Goal: Use online tool/utility: Utilize a website feature to perform a specific function

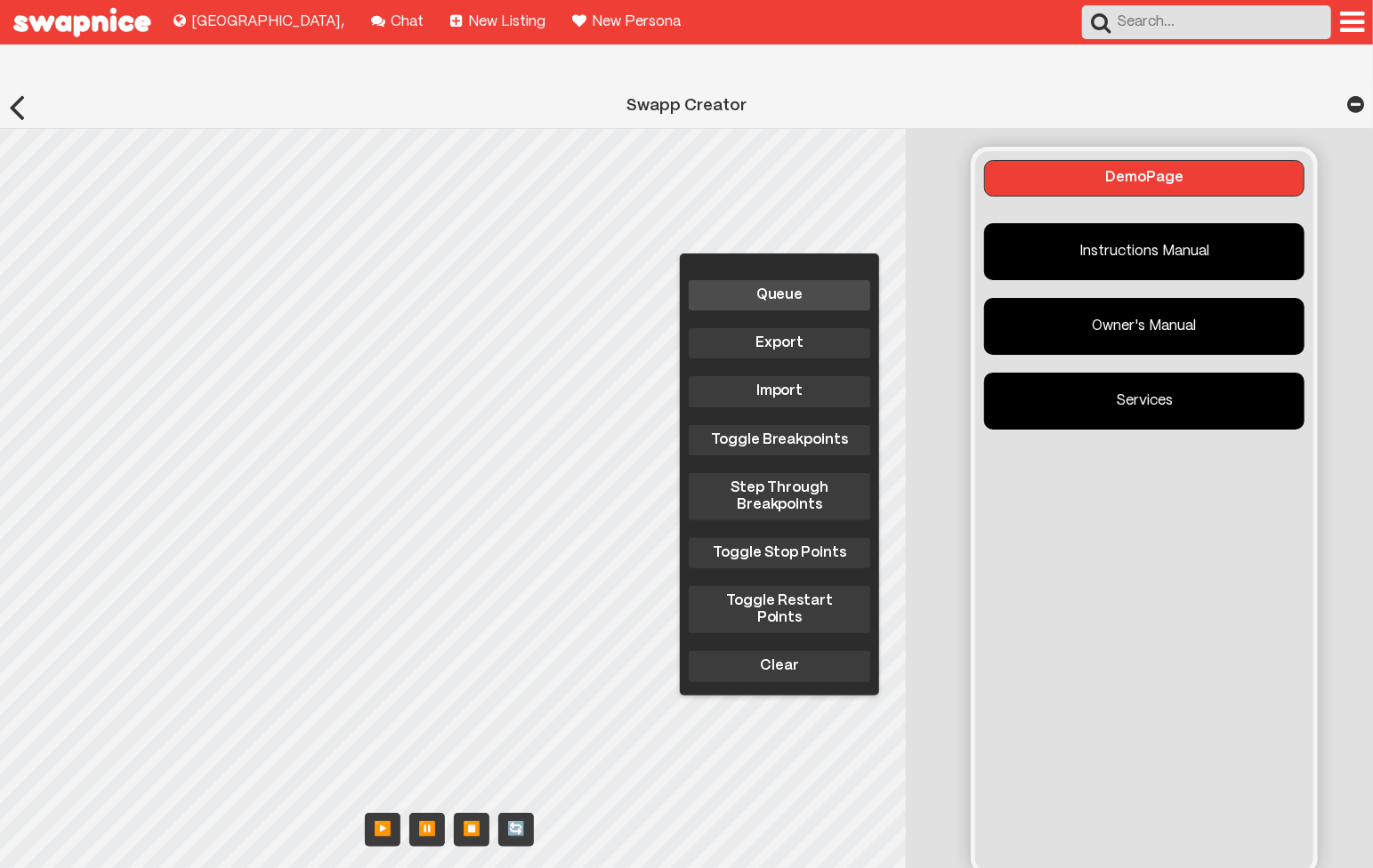
click at [815, 280] on button "Queue" at bounding box center [779, 295] width 182 height 30
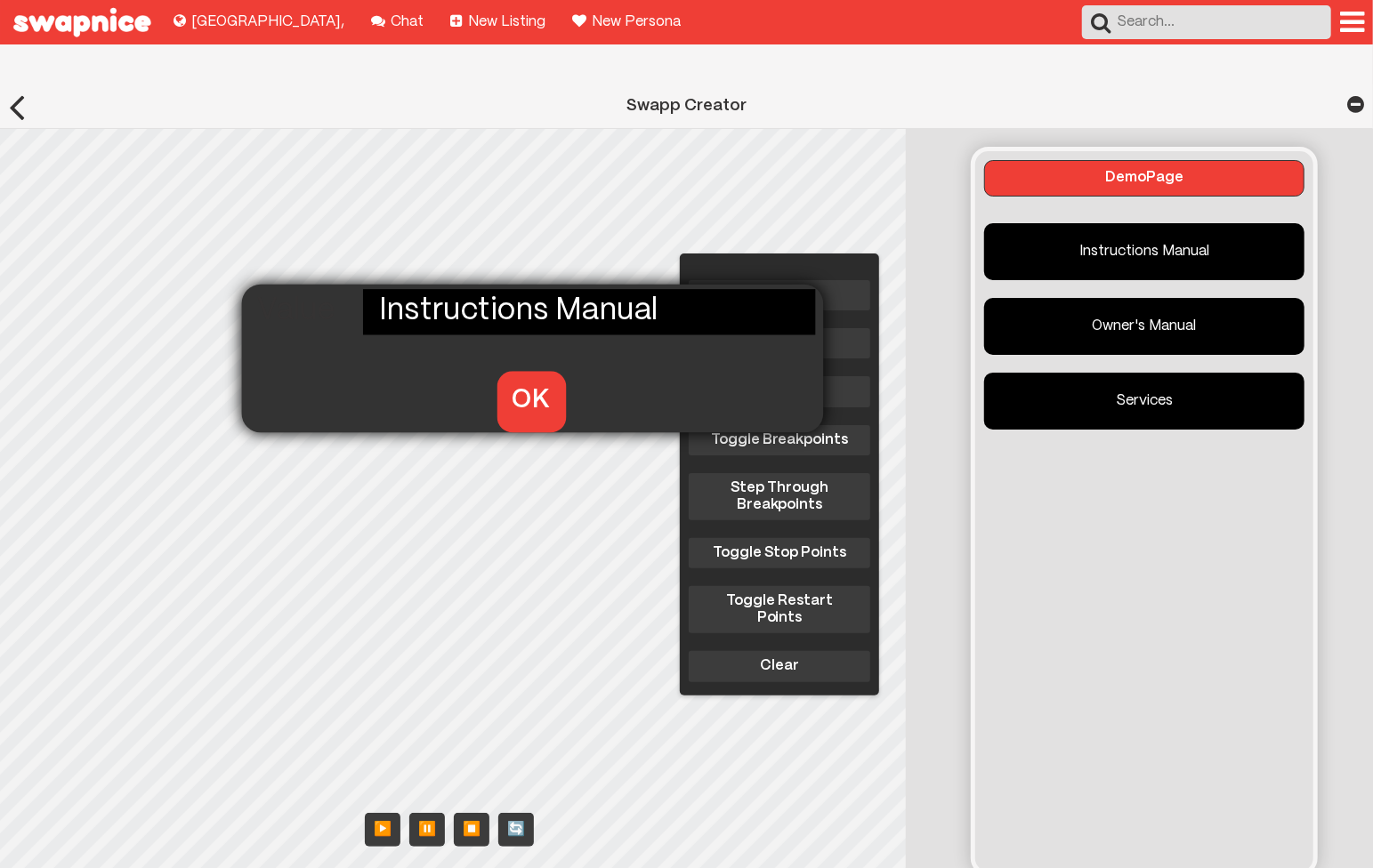
click at [386, 339] on div "Queue Export Import Toggle Breakpoints Step Through Breakpoints Toggle Stop Poi…" at bounding box center [458, 510] width 916 height 762
type input "Order"
click at [519, 371] on button "OK" at bounding box center [531, 401] width 70 height 61
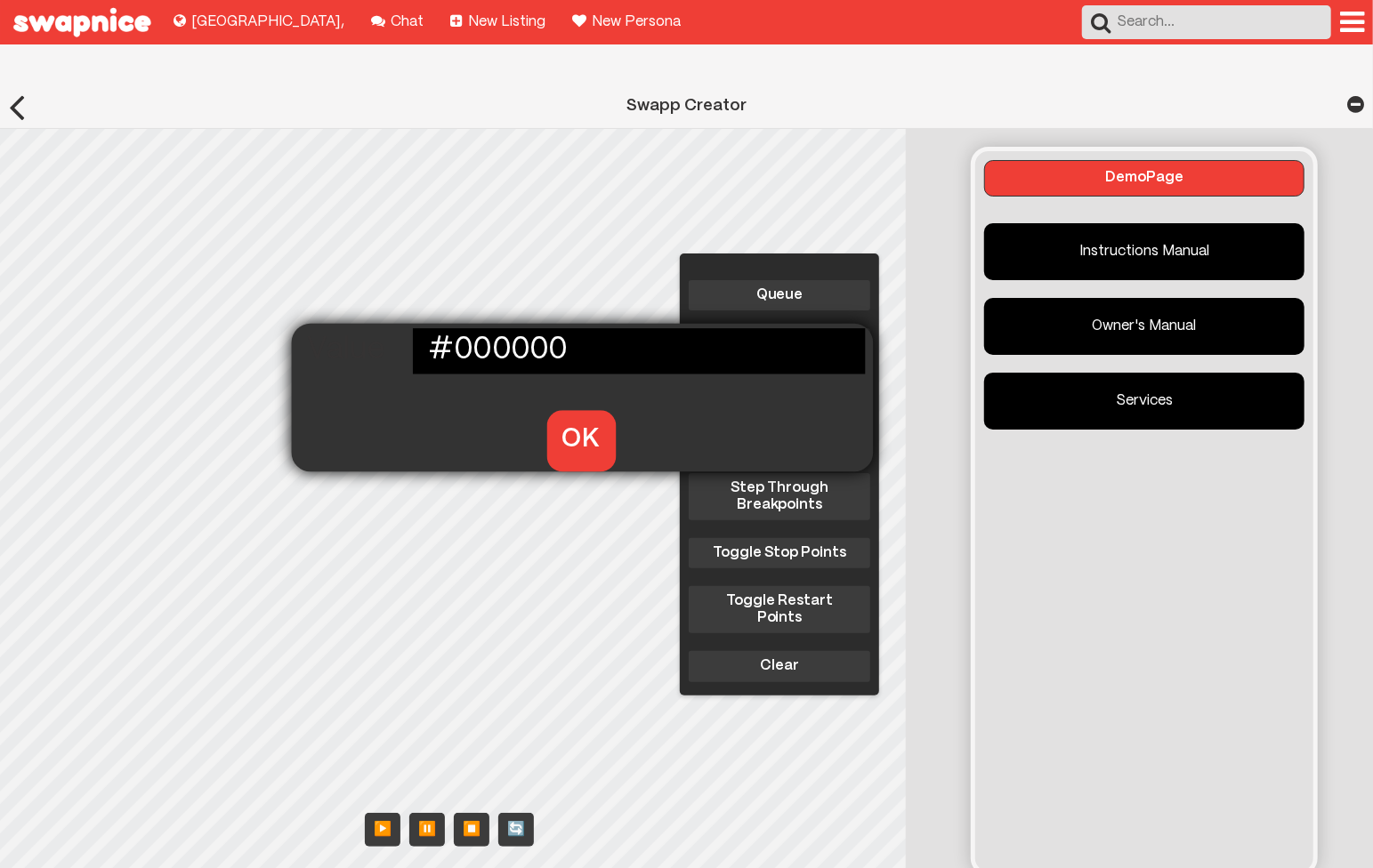
click at [436, 377] on div "Queue Export Import Toggle Breakpoints Step Through Breakpoints Toggle Stop Poi…" at bounding box center [458, 510] width 916 height 762
click at [570, 410] on button "OK" at bounding box center [581, 440] width 70 height 61
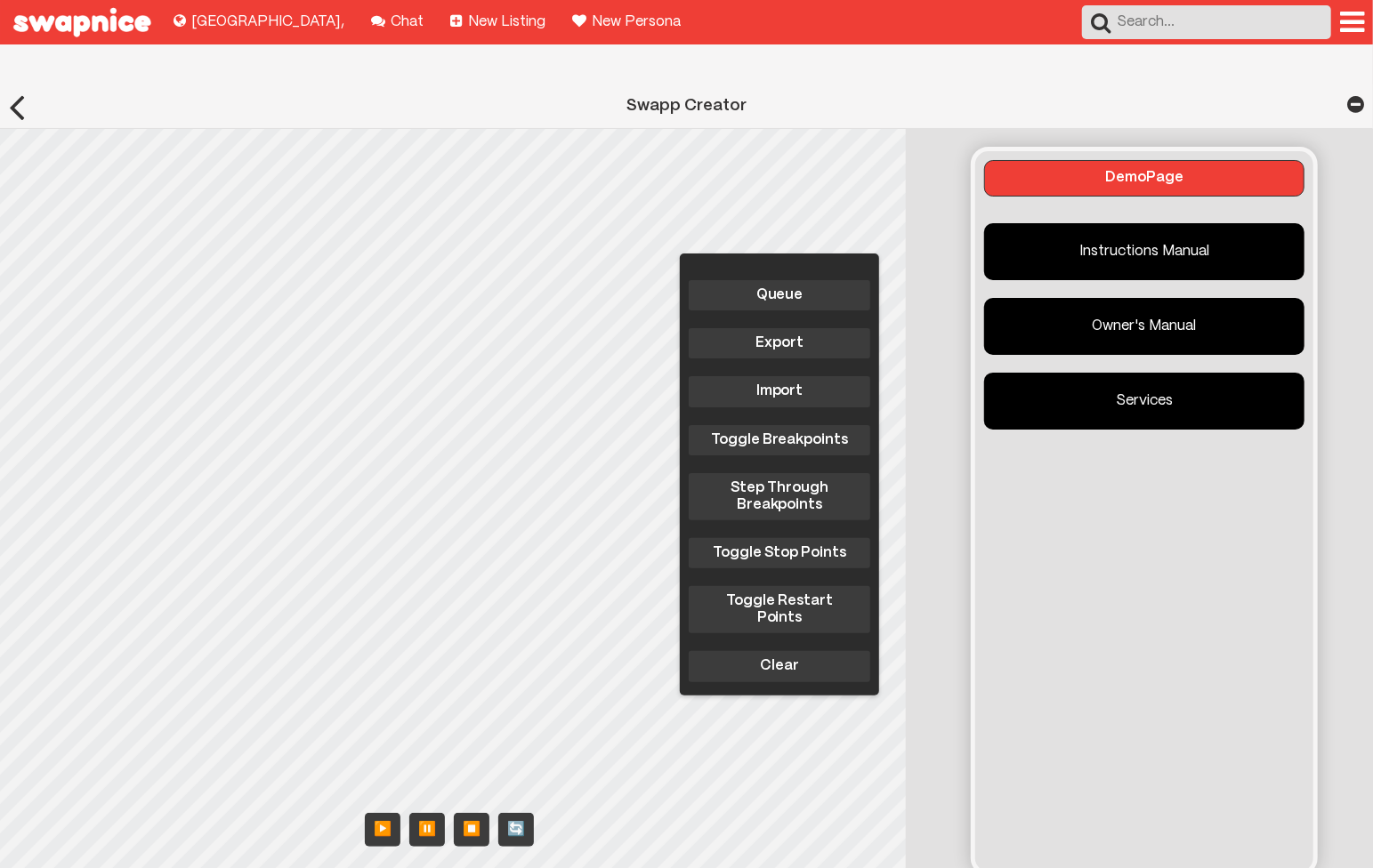
click at [385, 307] on div "Queue Export Import Toggle Breakpoints Step Through Breakpoints Toggle Stop Poi…" at bounding box center [458, 510] width 916 height 762
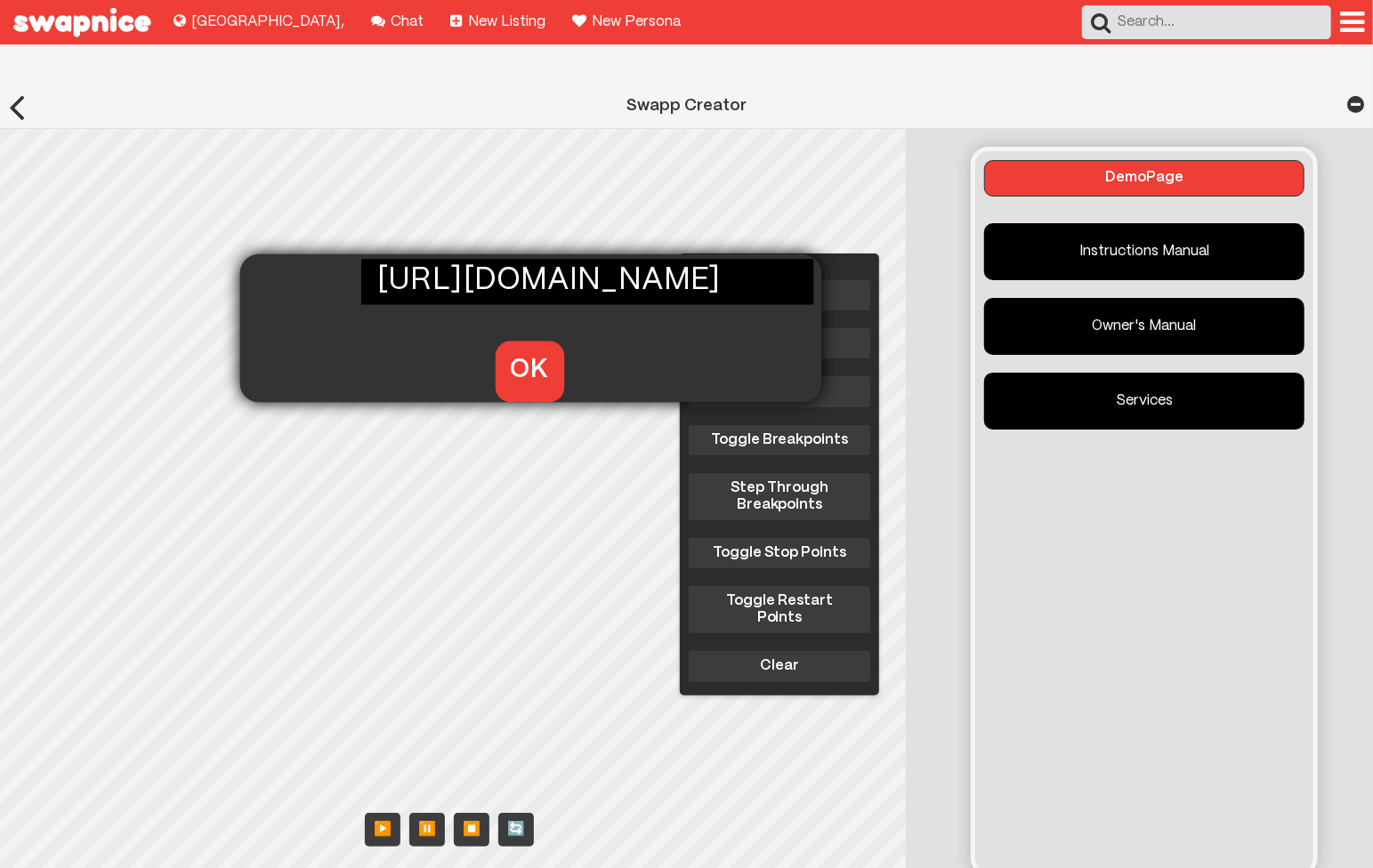
scroll to position [0, 164]
type input "https://www.husqvarna.com/us/chainsaws/445/"
click at [528, 340] on button "OK" at bounding box center [530, 371] width 70 height 61
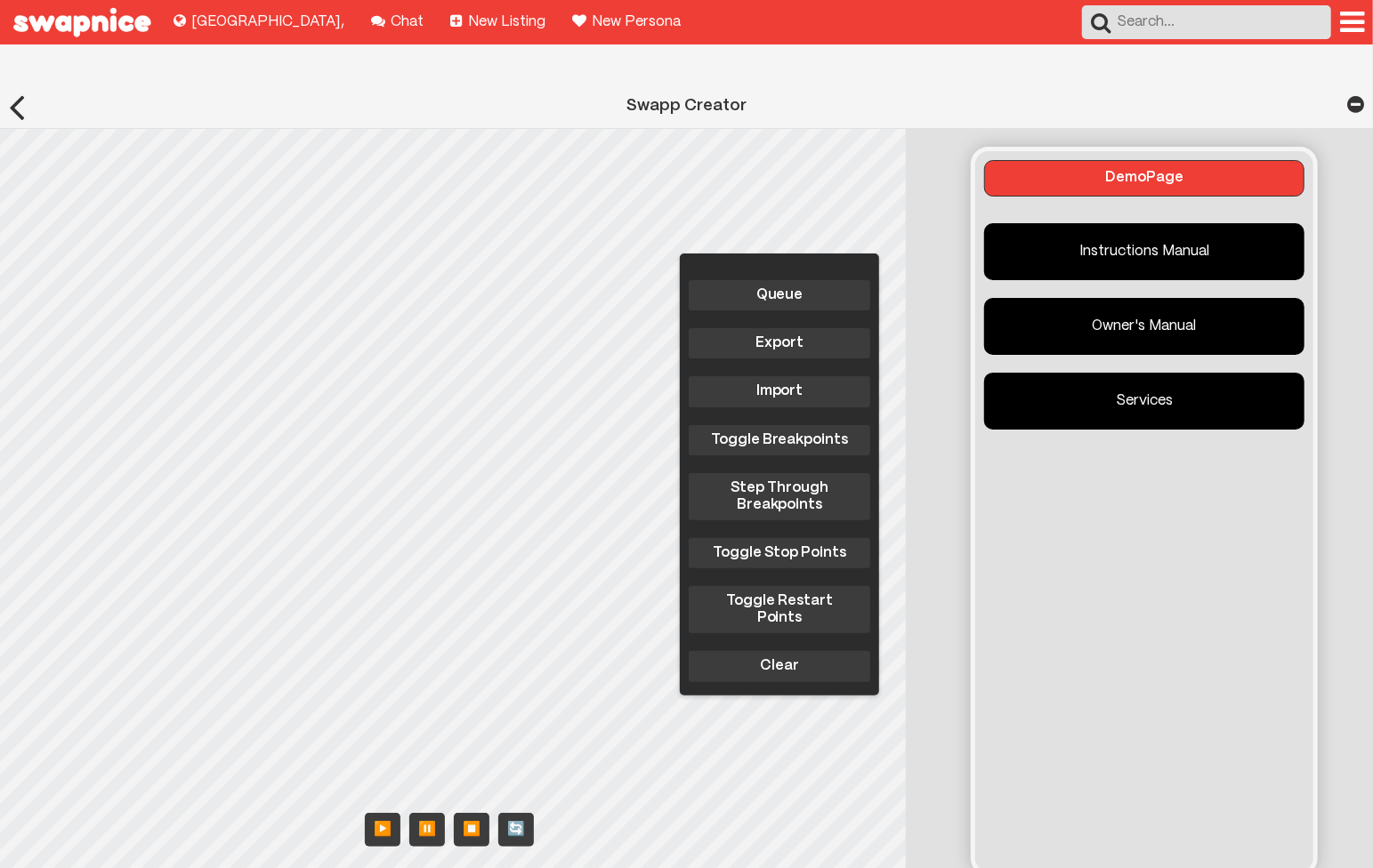
click at [776, 253] on div "Queue Export Import Toggle Breakpoints Step Through Breakpoints Toggle Stop Poi…" at bounding box center [779, 474] width 199 height 442
click at [775, 280] on button "Queue" at bounding box center [779, 295] width 182 height 30
click at [1202, 223] on link "Order" at bounding box center [1144, 251] width 320 height 57
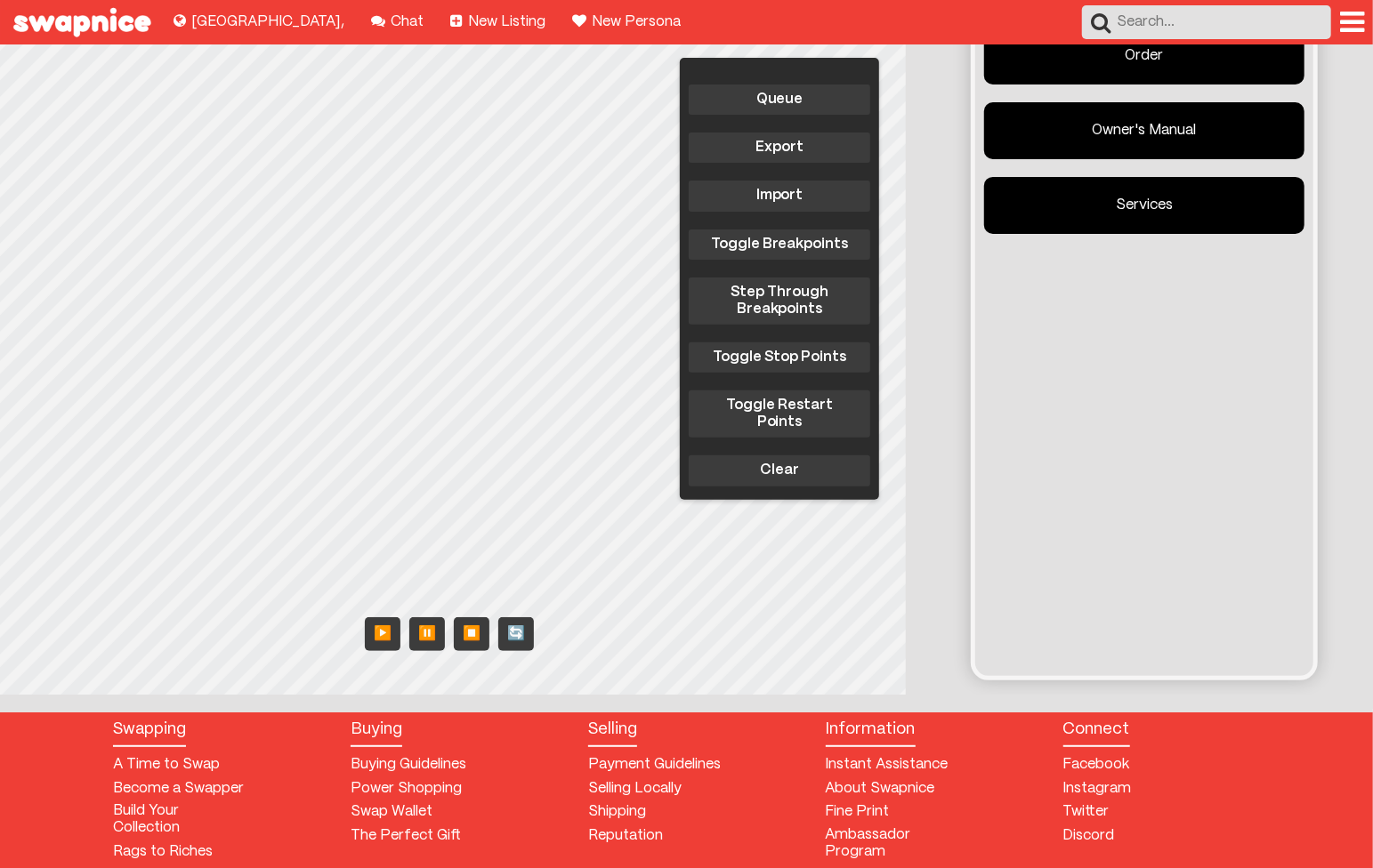
scroll to position [0, 0]
